Goal: Transaction & Acquisition: Download file/media

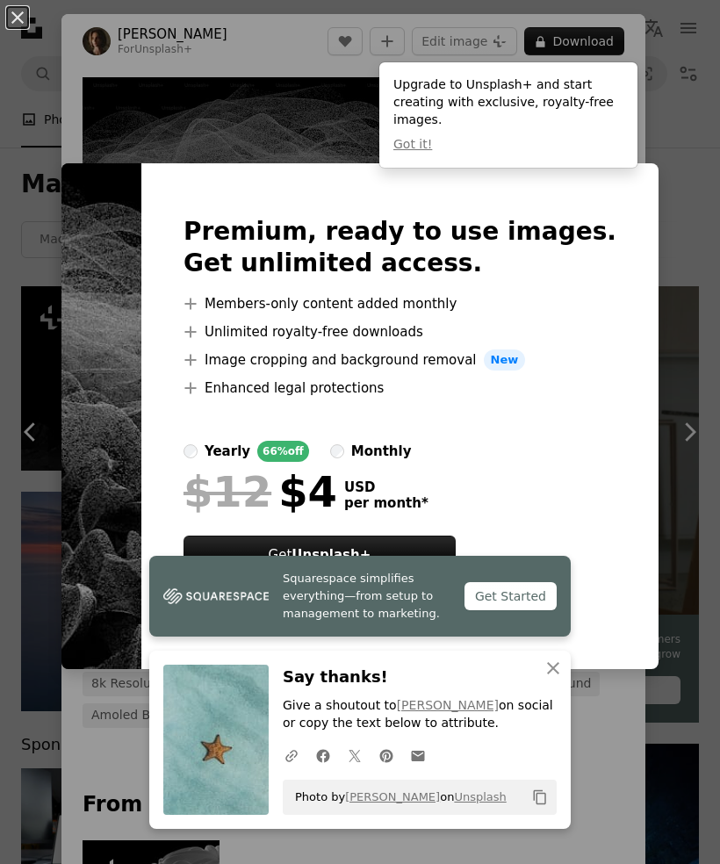
scroll to position [3482, 0]
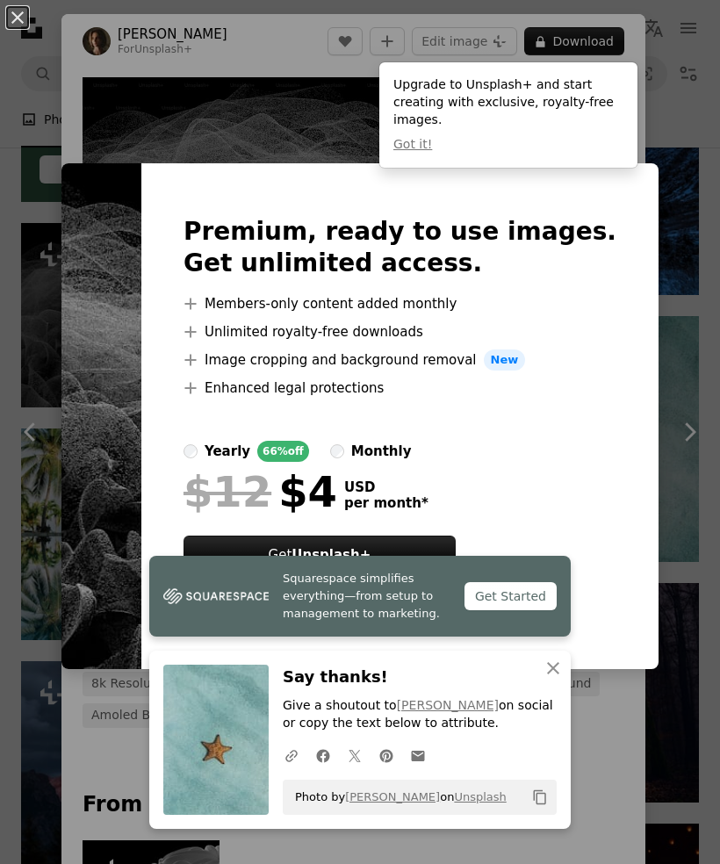
click at [700, 309] on div "An X shape Premium, ready to use images. Get unlimited access. A plus sign Memb…" at bounding box center [360, 432] width 720 height 864
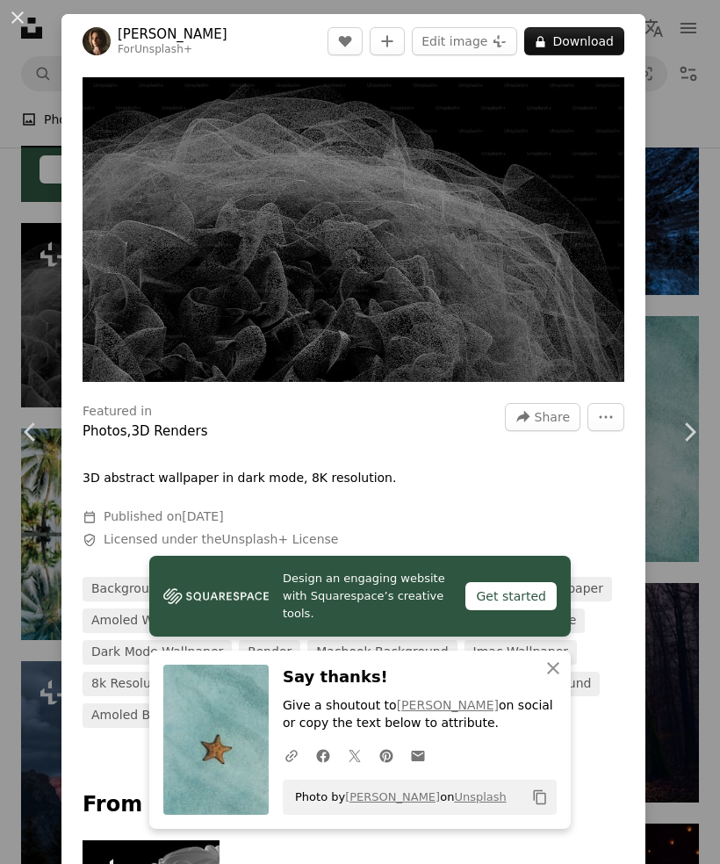
click at [693, 317] on div "An X shape Chevron left Chevron right [PERSON_NAME] For Unsplash+ A heart A plu…" at bounding box center [360, 432] width 720 height 864
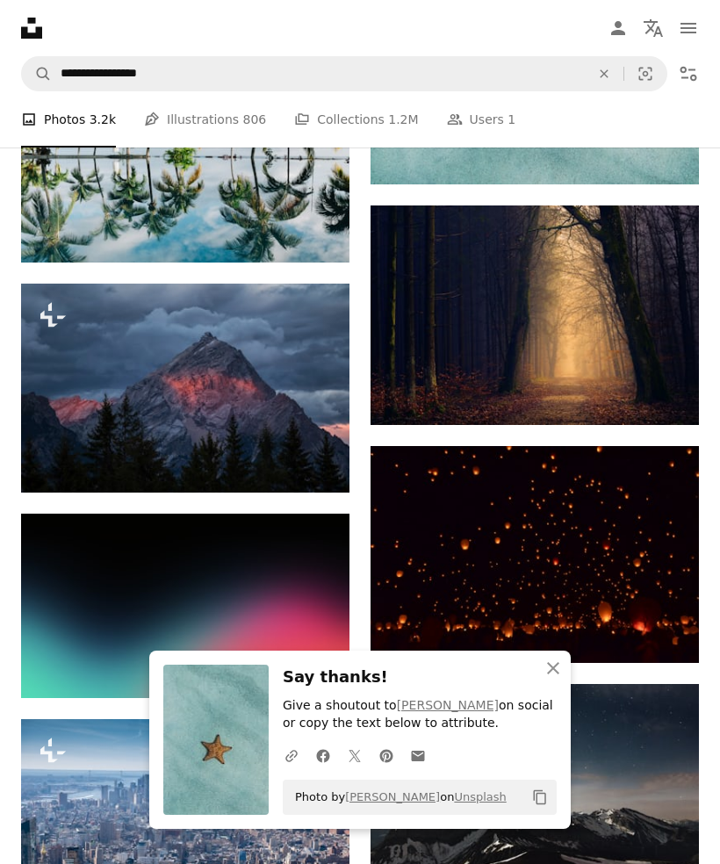
scroll to position [3874, 0]
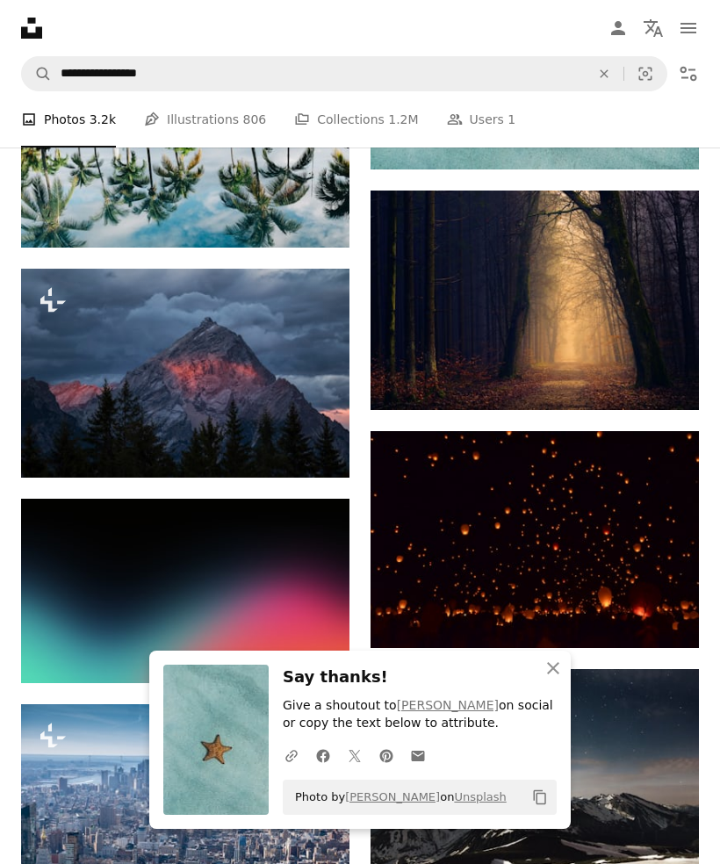
click at [617, 533] on img at bounding box center [535, 540] width 328 height 218
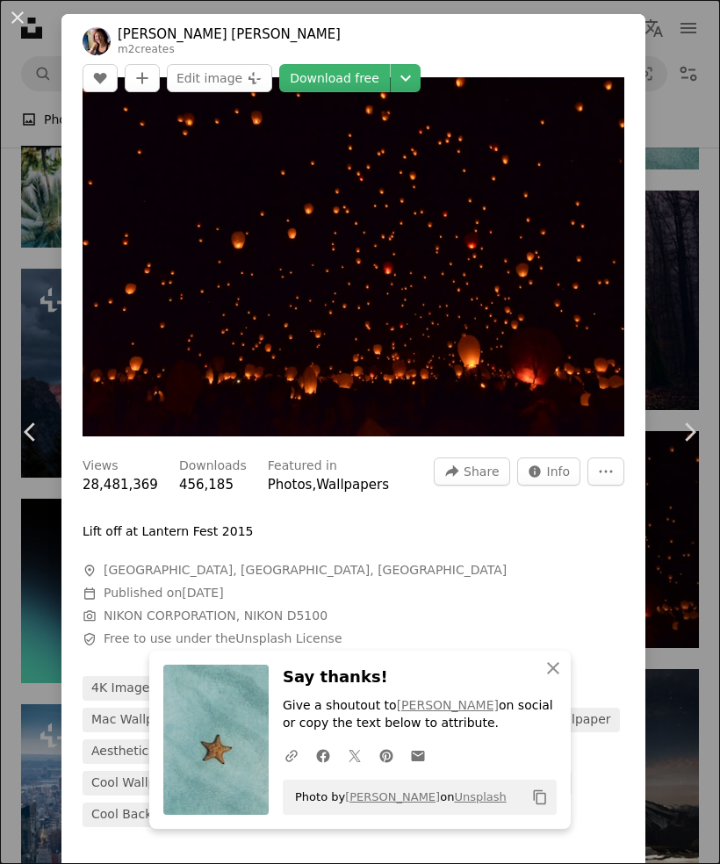
click at [21, 629] on div "An X shape Chevron left Chevron right [PERSON_NAME] [PERSON_NAME] m2creates A h…" at bounding box center [360, 432] width 720 height 864
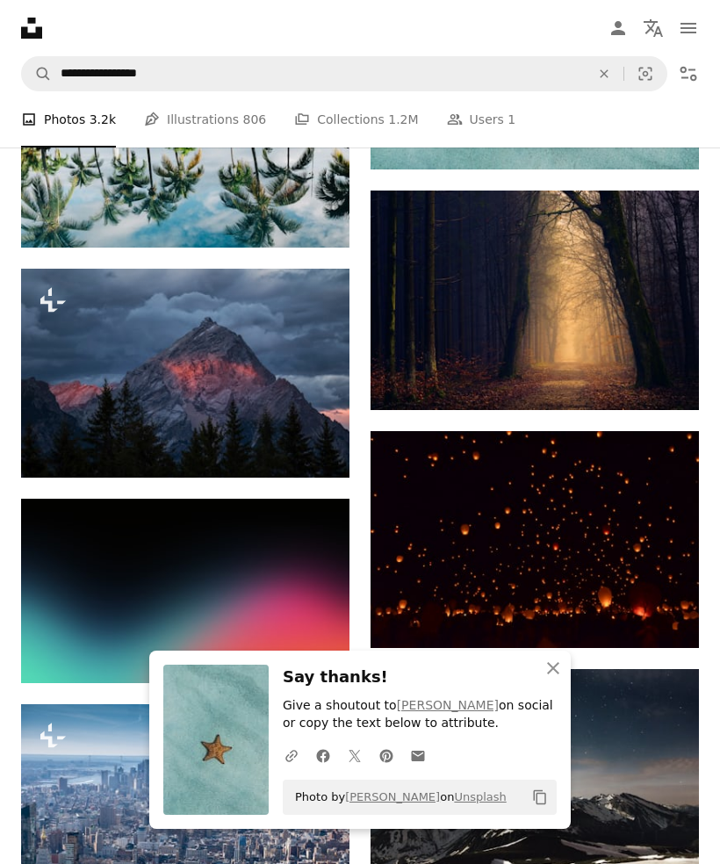
click at [41, 627] on img at bounding box center [185, 591] width 328 height 184
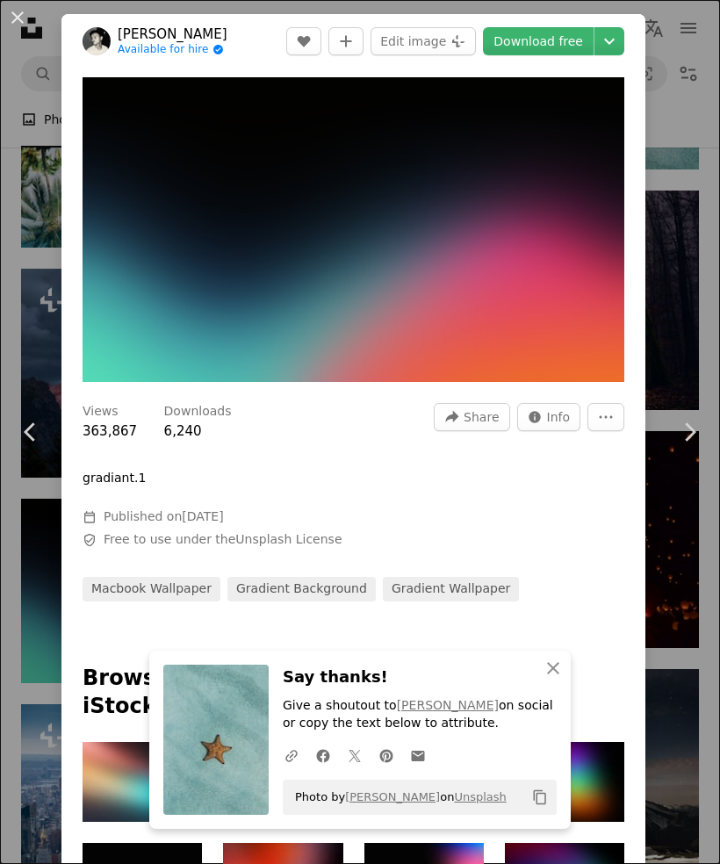
click at [699, 516] on link "Chevron right" at bounding box center [689, 432] width 61 height 169
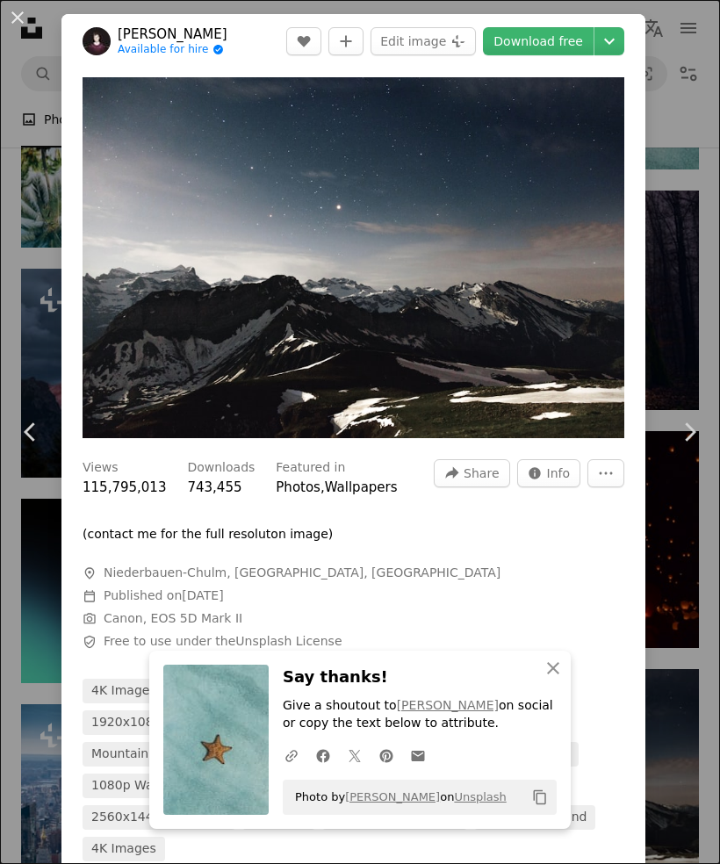
click at [8, 635] on div "An X shape Chevron left Chevron right [PERSON_NAME] Available for hire A checkm…" at bounding box center [360, 432] width 720 height 864
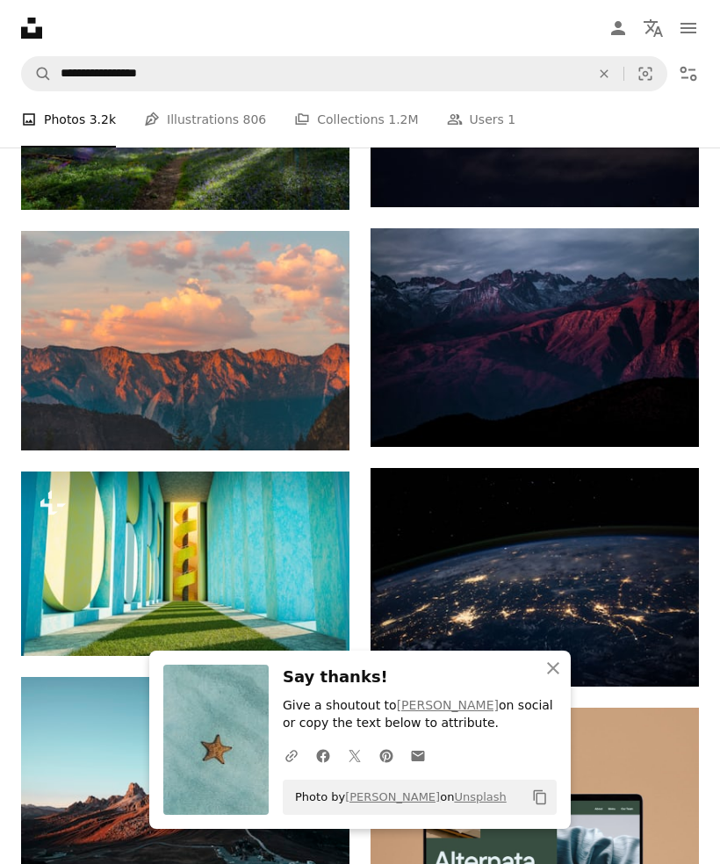
scroll to position [5310, 0]
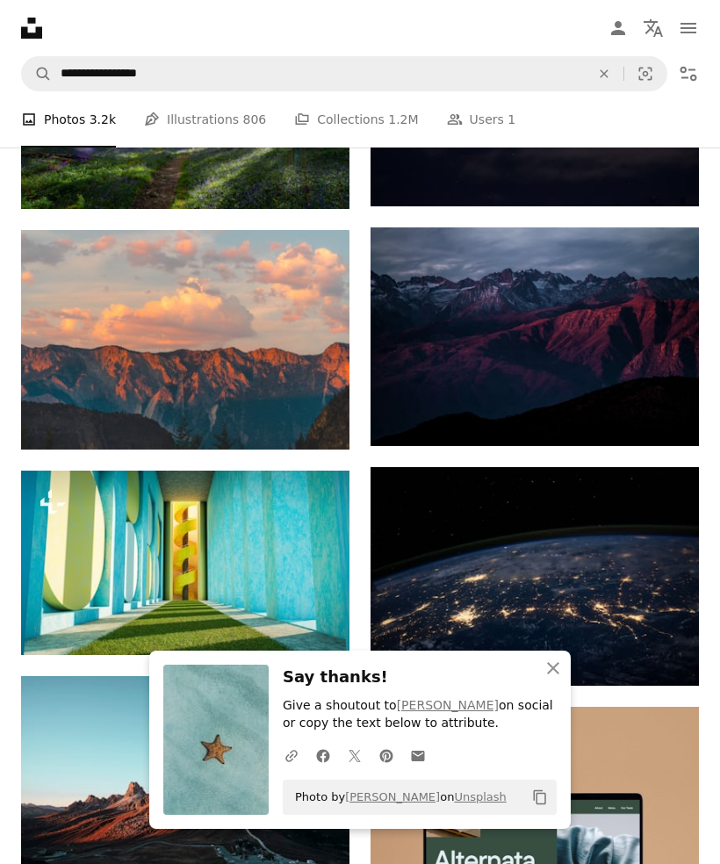
click at [46, 373] on img at bounding box center [185, 340] width 328 height 220
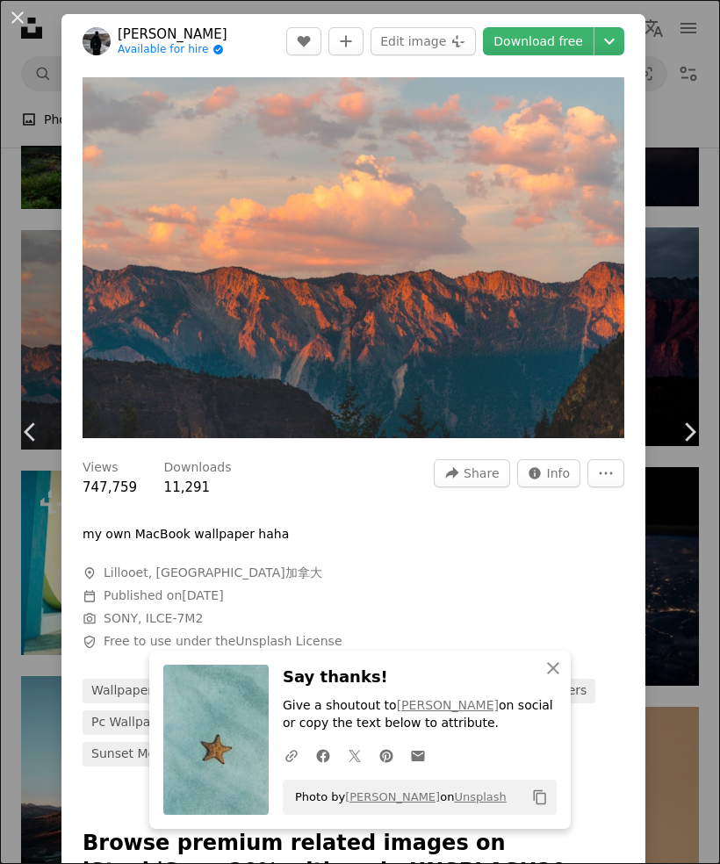
click at [666, 516] on link "Chevron right" at bounding box center [689, 432] width 61 height 169
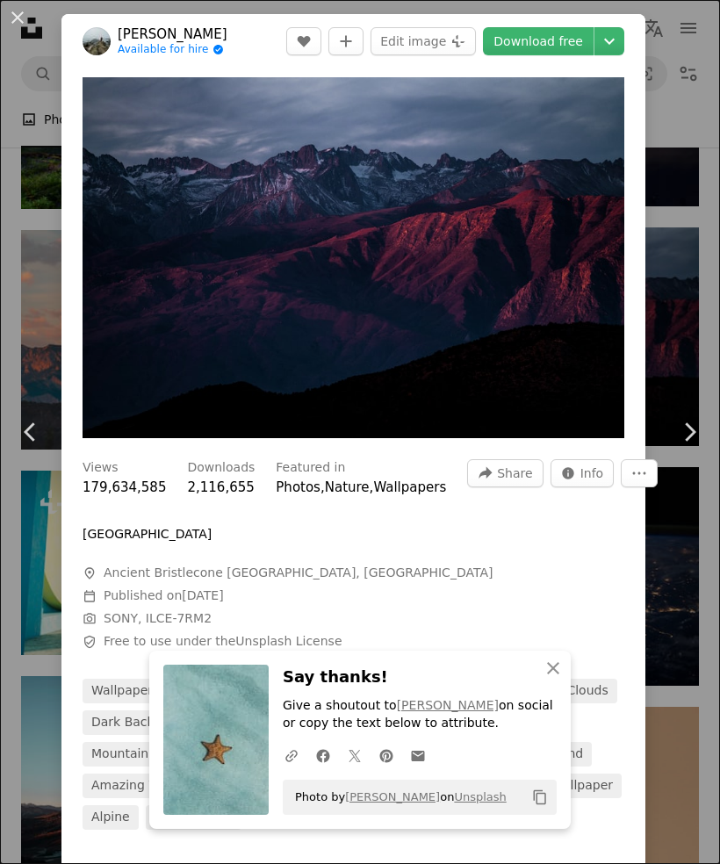
click at [571, 34] on link "Download free" at bounding box center [538, 41] width 111 height 28
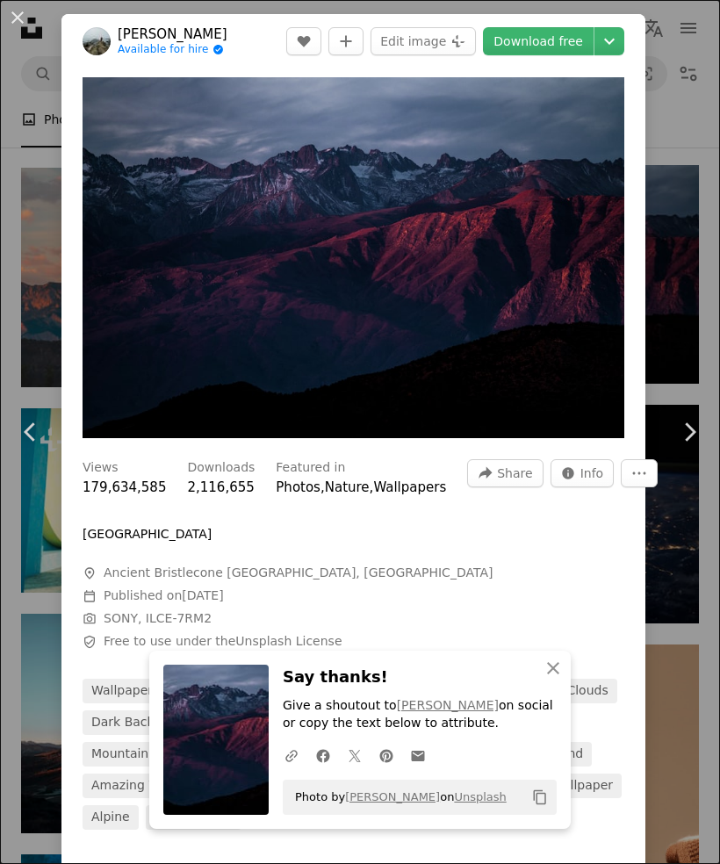
click at [28, 9] on button "An X shape" at bounding box center [17, 17] width 21 height 21
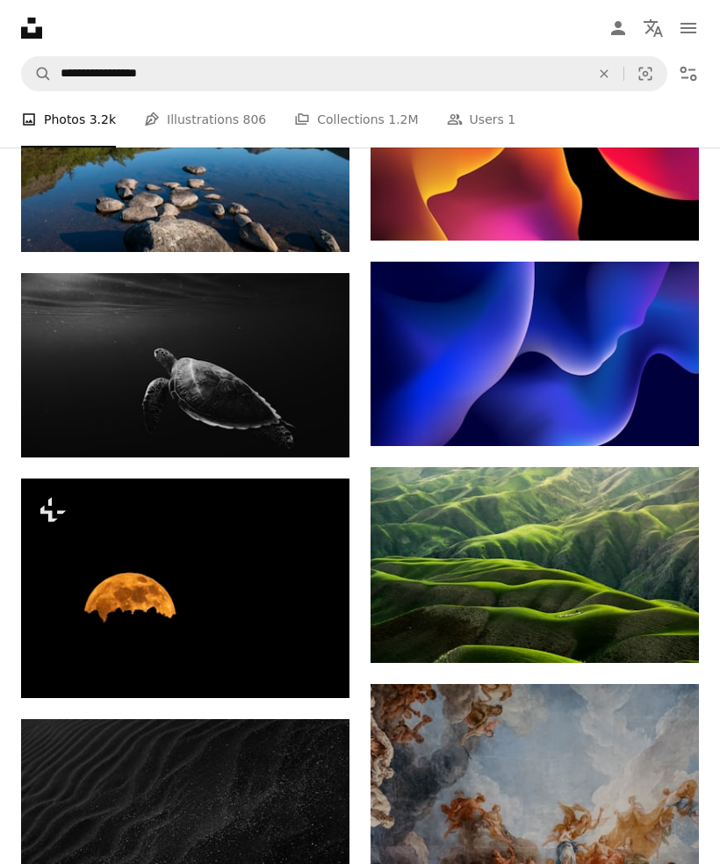
scroll to position [7819, 0]
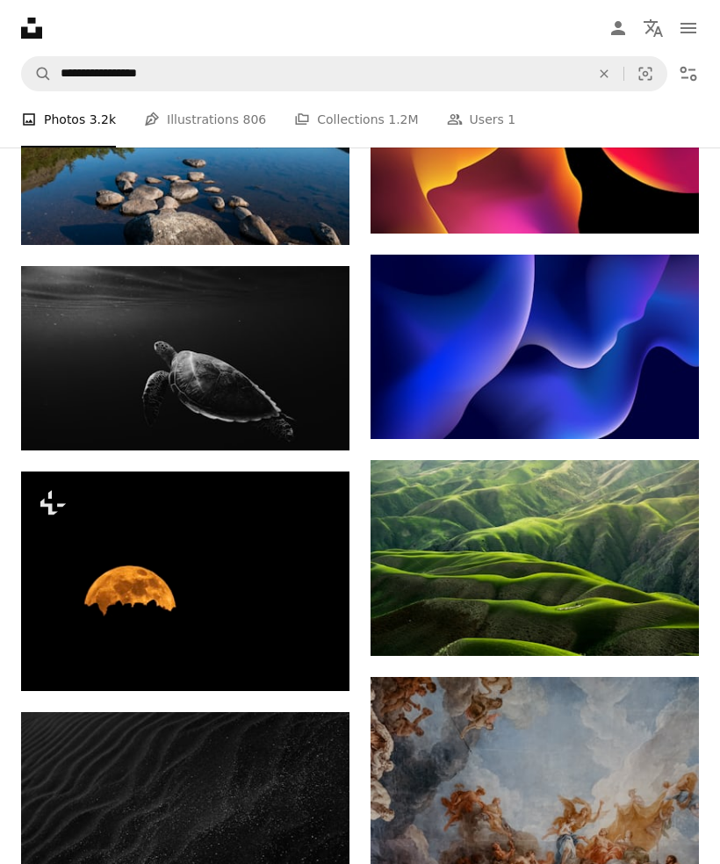
click at [102, 342] on img at bounding box center [185, 358] width 328 height 184
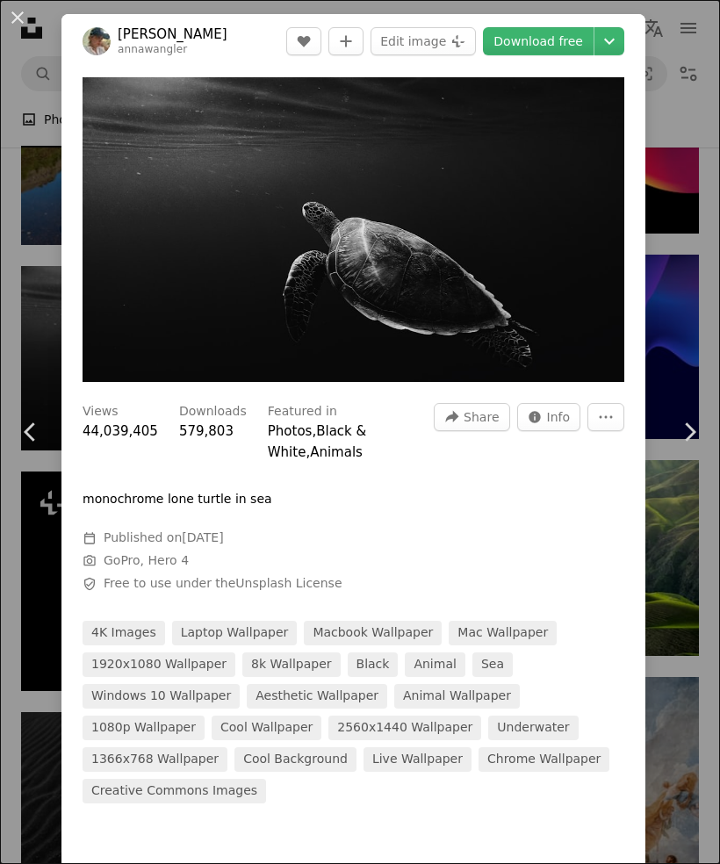
click at [25, 16] on button "An X shape" at bounding box center [17, 17] width 21 height 21
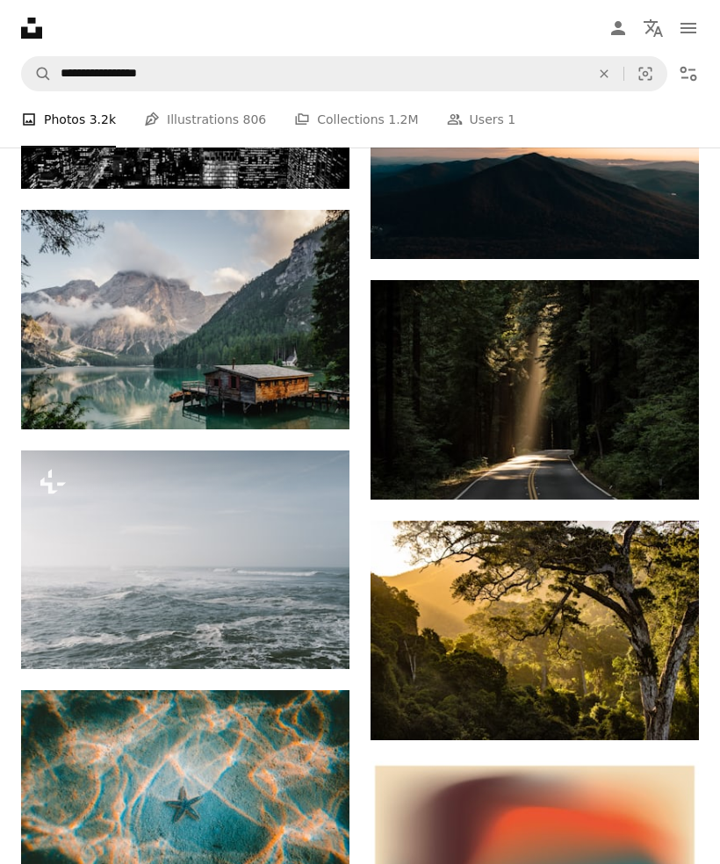
scroll to position [13489, 0]
